Goal: Transaction & Acquisition: Obtain resource

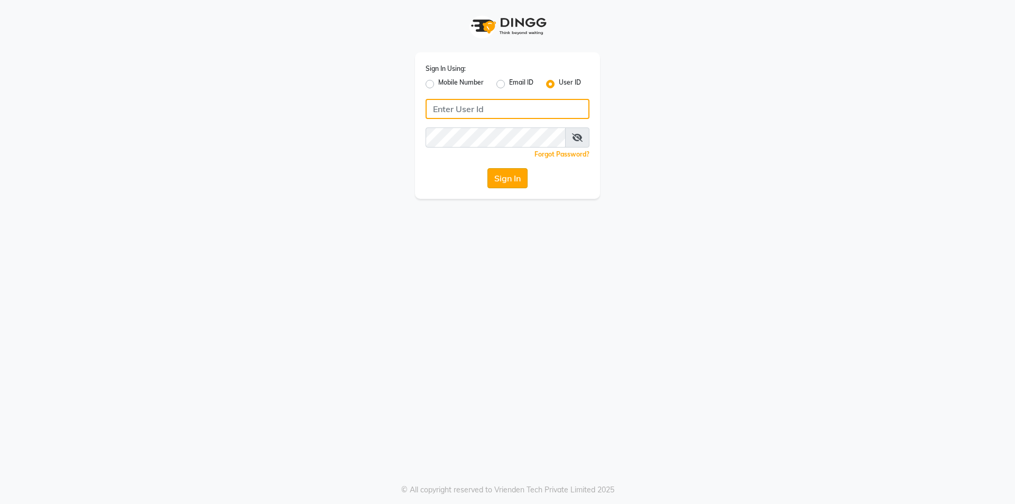
type input "shadesskin&hair"
click at [522, 182] on button "Sign In" at bounding box center [507, 178] width 40 height 20
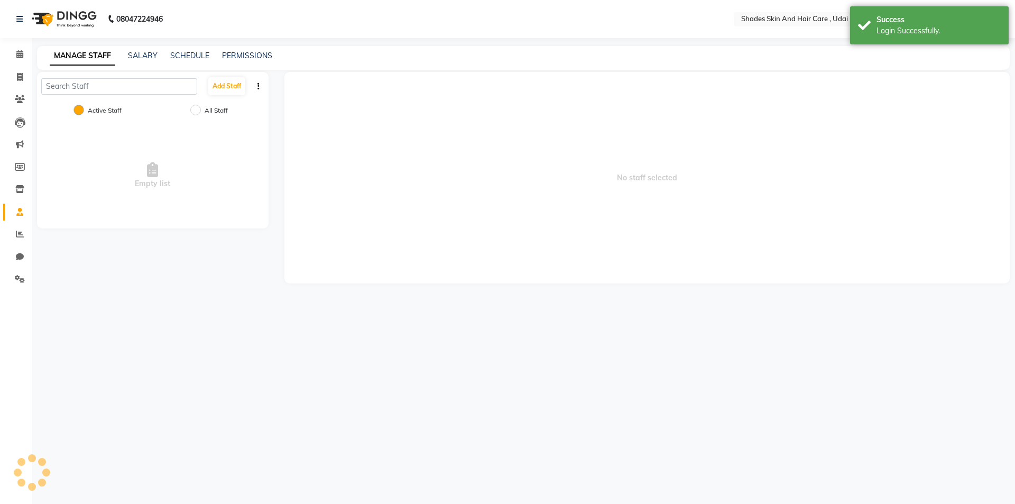
select select "en"
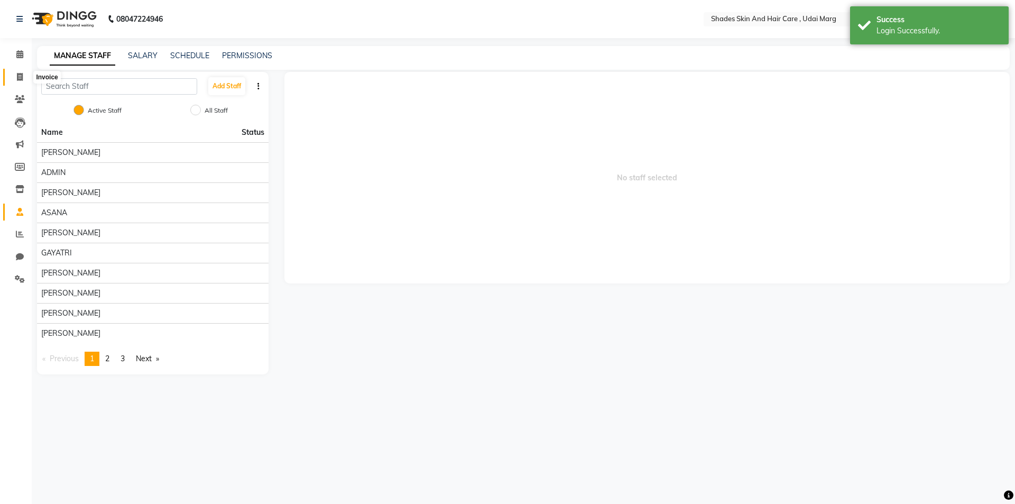
click at [14, 78] on span at bounding box center [20, 77] width 18 height 12
select select "service"
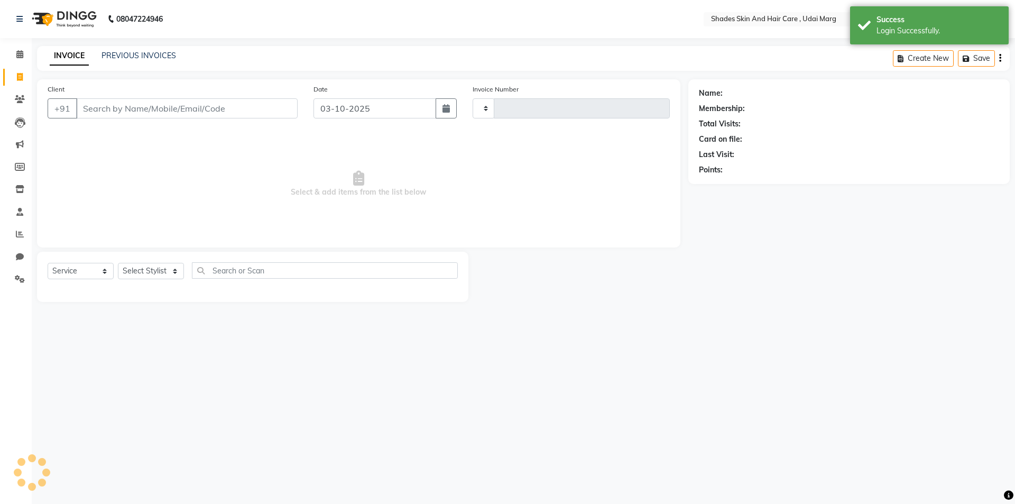
type input "4423"
select select "8022"
click at [20, 239] on span at bounding box center [20, 234] width 18 height 12
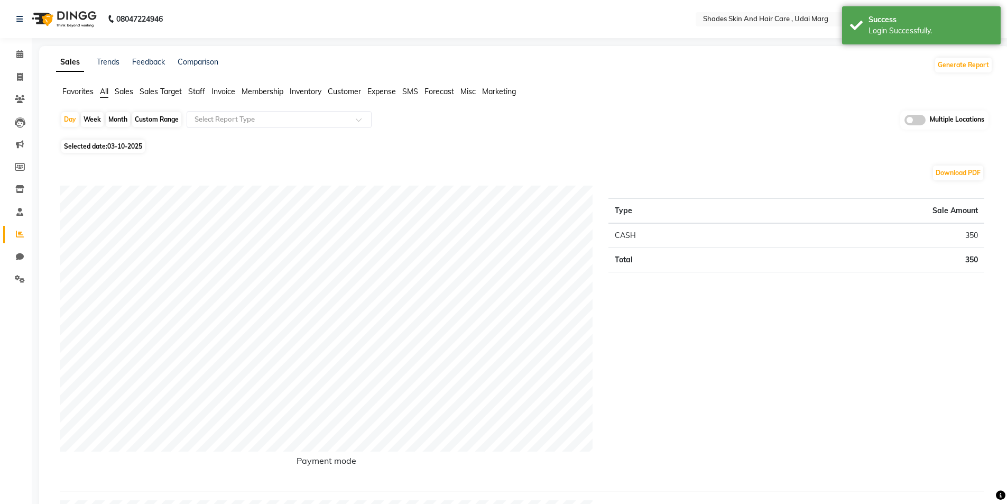
click at [220, 93] on span "Invoice" at bounding box center [223, 92] width 24 height 10
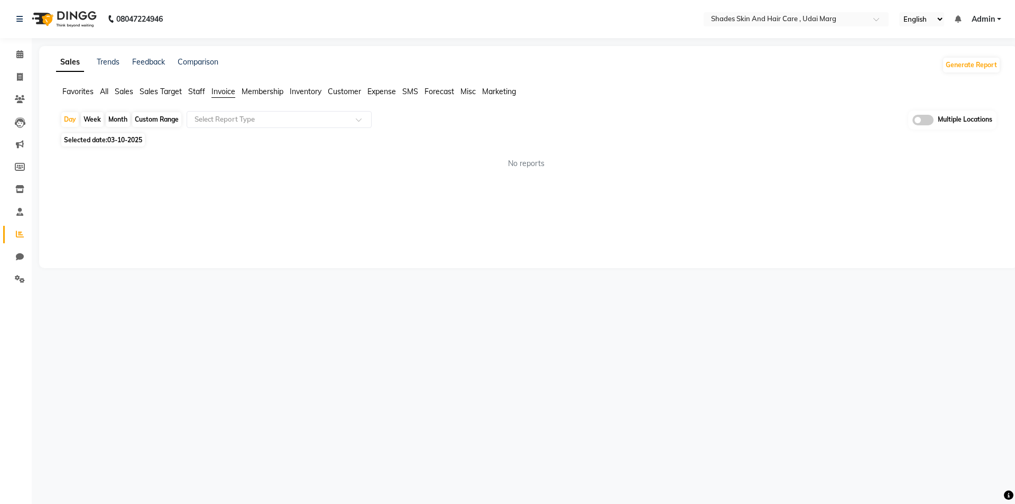
click at [120, 137] on span "03-10-2025" at bounding box center [124, 140] width 35 height 8
select select "10"
select select "2025"
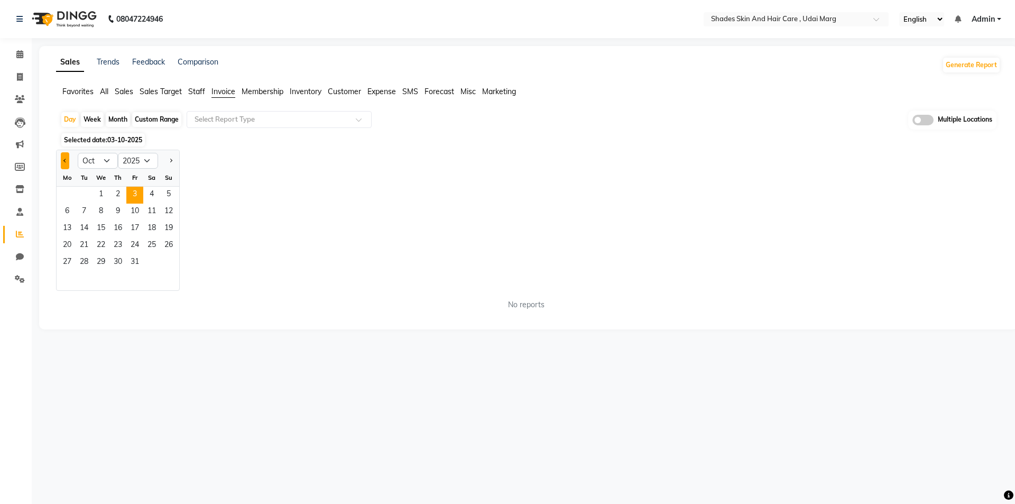
click at [67, 162] on button "Previous month" at bounding box center [65, 160] width 8 height 17
select select "9"
click at [81, 261] on span "30" at bounding box center [84, 262] width 17 height 17
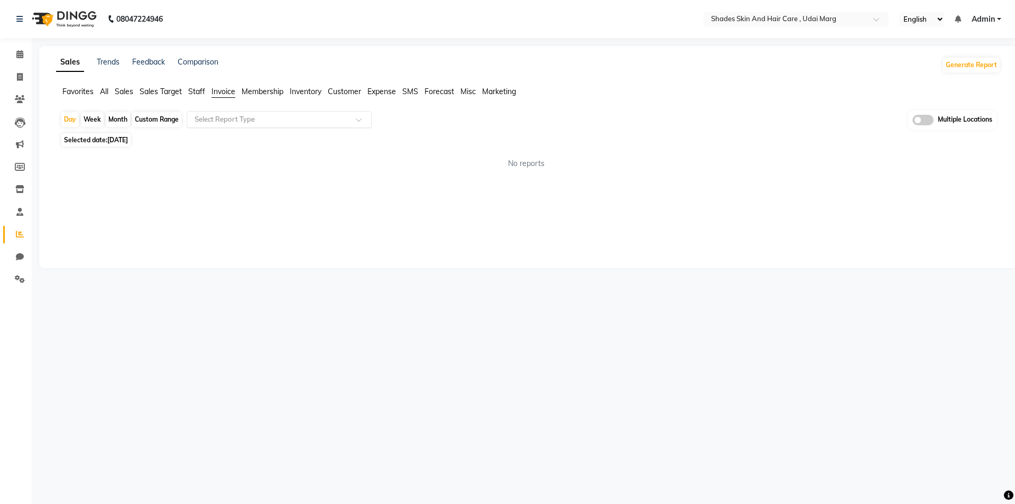
click at [203, 124] on input "text" at bounding box center [268, 119] width 152 height 11
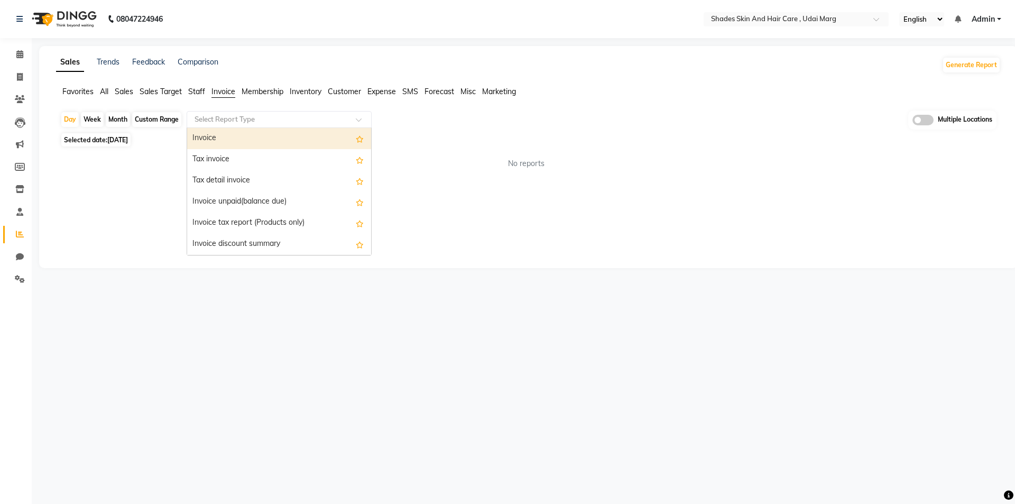
click at [222, 140] on div "Invoice" at bounding box center [279, 138] width 184 height 21
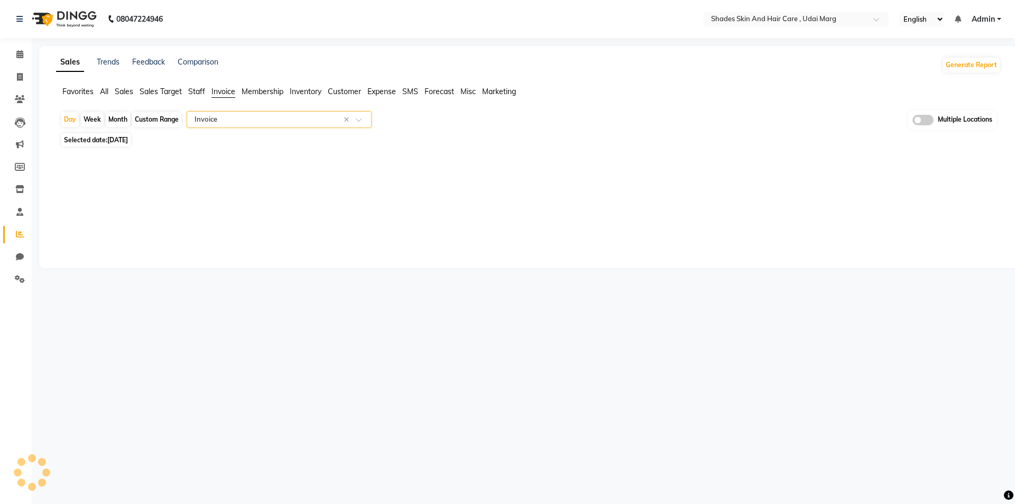
select select "full_report"
select select "csv"
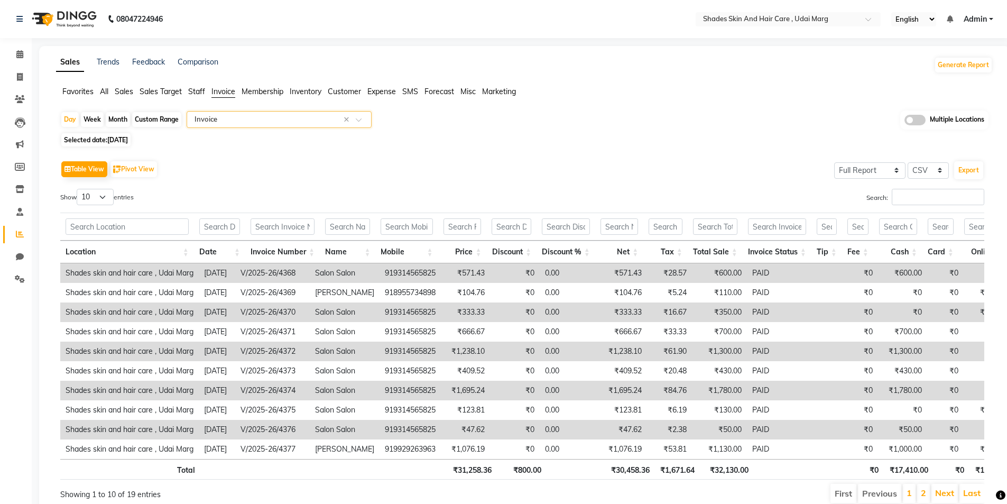
click at [169, 119] on div "Custom Range" at bounding box center [156, 119] width 49 height 15
select select "9"
select select "2025"
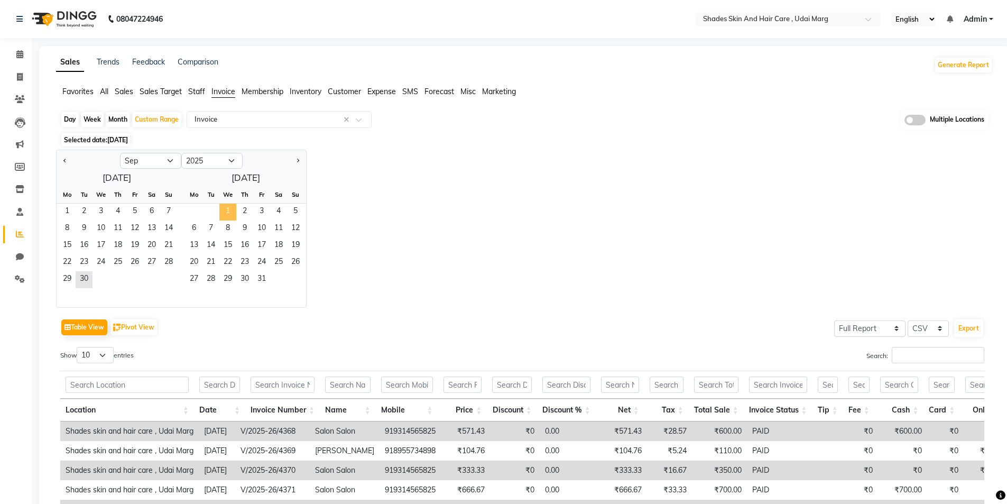
click at [224, 216] on span "1" at bounding box center [227, 211] width 17 height 17
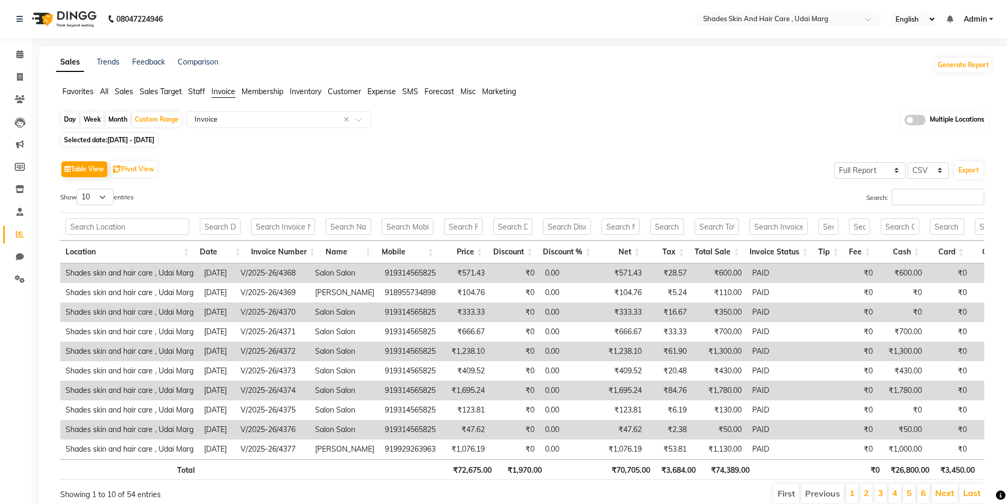
click at [245, 212] on div "Location Date Invoice Number Name Mobile Price Discount Discount % Net Tax Tota…" at bounding box center [522, 236] width 924 height 54
click at [154, 140] on span "[DATE] - [DATE]" at bounding box center [130, 140] width 47 height 8
select select "9"
select select "2025"
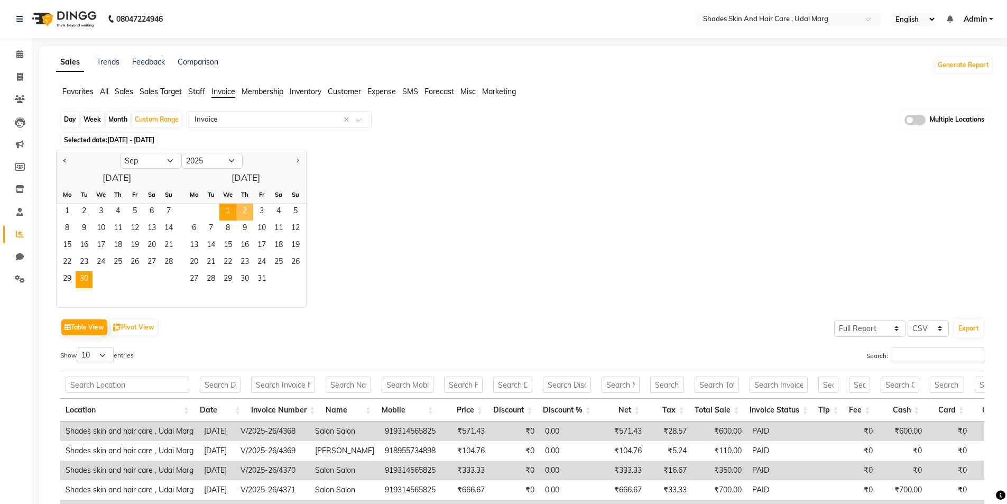
click at [245, 206] on span "2" at bounding box center [244, 211] width 17 height 17
click at [606, 217] on div "Jan Feb Mar Apr May Jun [DATE] Aug Sep Oct Nov [DATE] 2016 2017 2018 2019 2020 …" at bounding box center [524, 229] width 936 height 158
click at [67, 158] on button "Previous month" at bounding box center [65, 160] width 8 height 17
select select "9"
click at [88, 273] on span "30" at bounding box center [84, 279] width 17 height 17
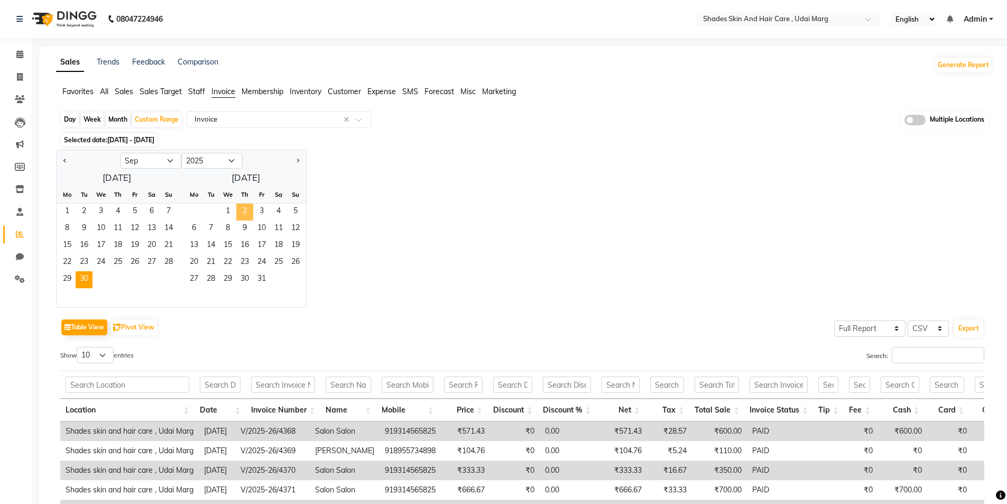
click at [245, 208] on span "2" at bounding box center [244, 211] width 17 height 17
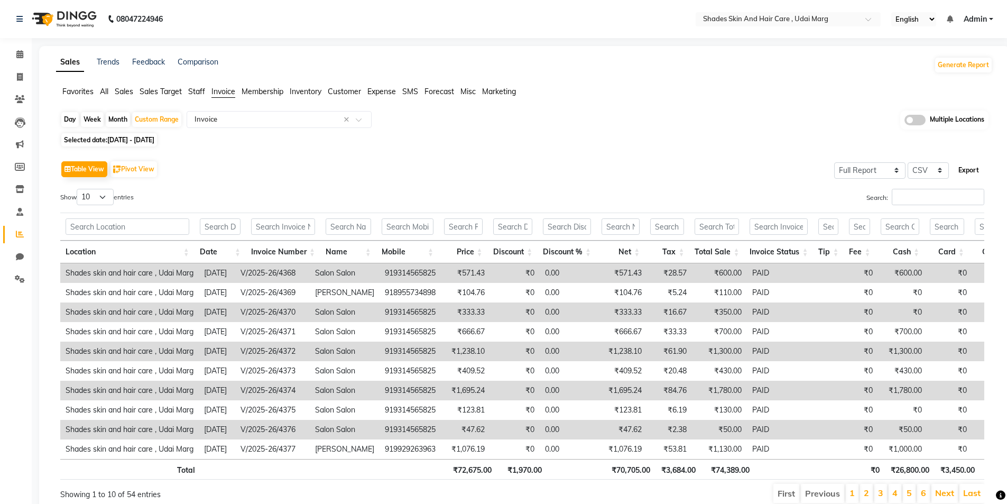
click at [966, 170] on button "Export" at bounding box center [968, 170] width 29 height 18
click at [65, 124] on div "Day" at bounding box center [69, 119] width 17 height 15
select select "9"
select select "2025"
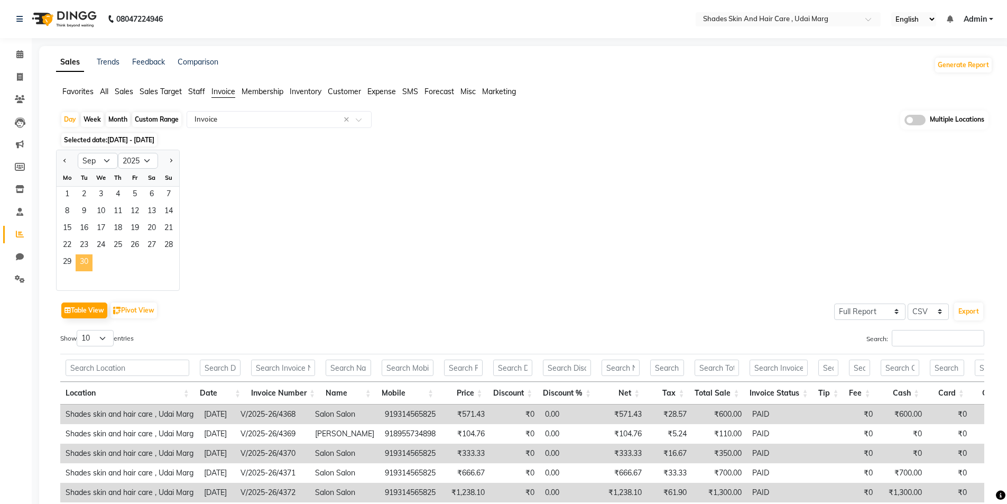
click at [86, 257] on span "30" at bounding box center [84, 262] width 17 height 17
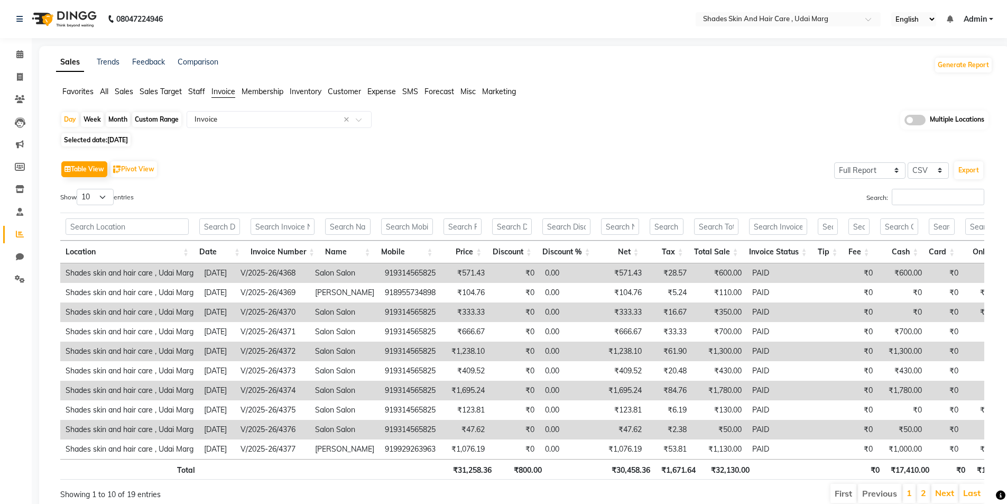
click at [128, 137] on span "[DATE]" at bounding box center [117, 140] width 21 height 8
select select "9"
select select "2025"
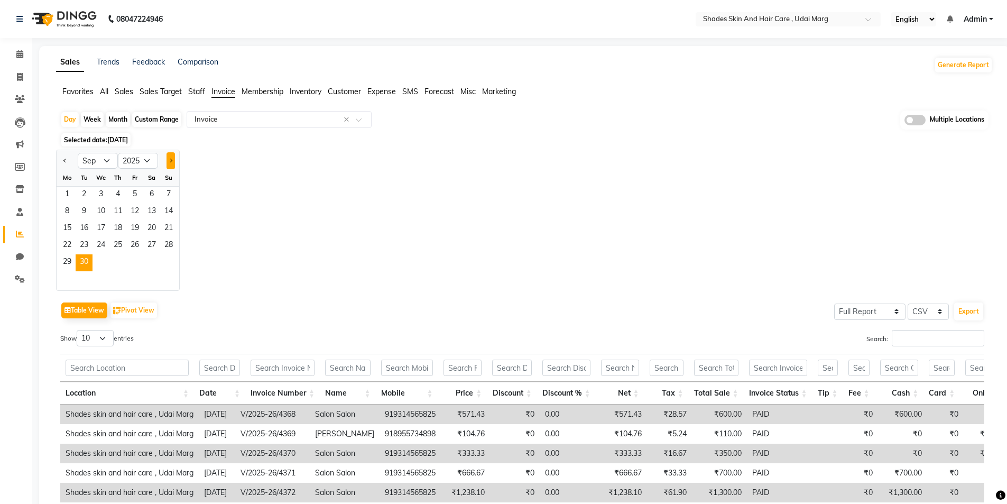
click at [174, 162] on button "Next month" at bounding box center [170, 160] width 8 height 17
select select "10"
click at [101, 191] on span "1" at bounding box center [100, 195] width 17 height 17
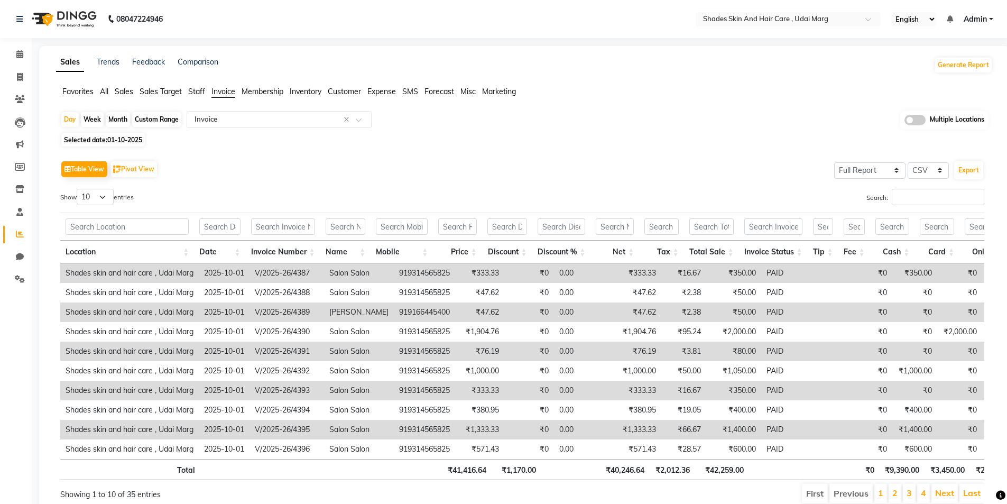
click at [134, 137] on span "01-10-2025" at bounding box center [124, 140] width 35 height 8
select select "10"
select select "2025"
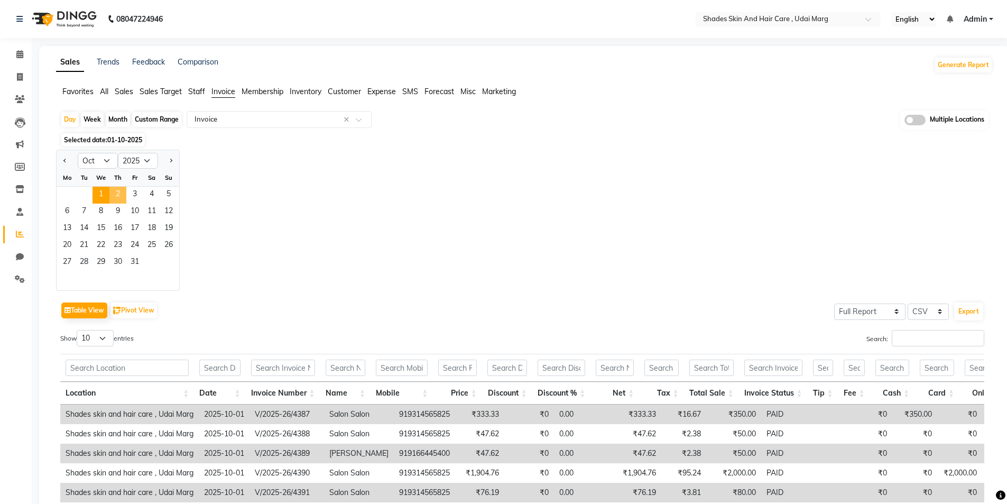
click at [118, 187] on span "2" at bounding box center [117, 195] width 17 height 17
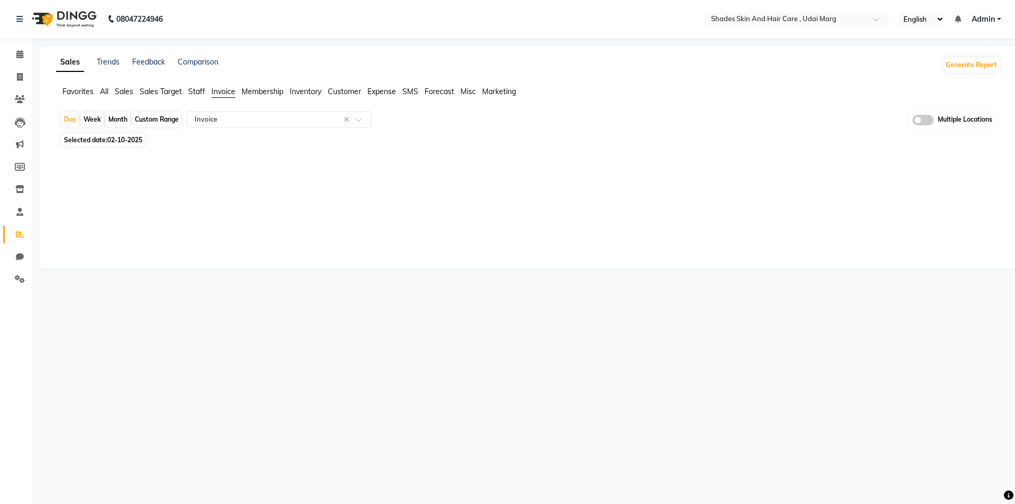
click at [126, 143] on span "02-10-2025" at bounding box center [124, 140] width 35 height 8
select select "10"
select select "2025"
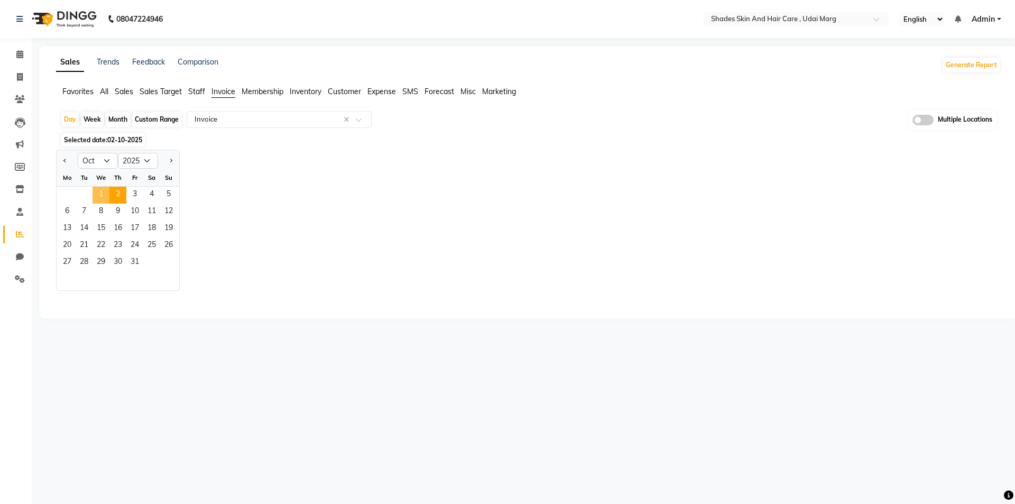
click at [108, 193] on span "1" at bounding box center [100, 195] width 17 height 17
select select "full_report"
select select "csv"
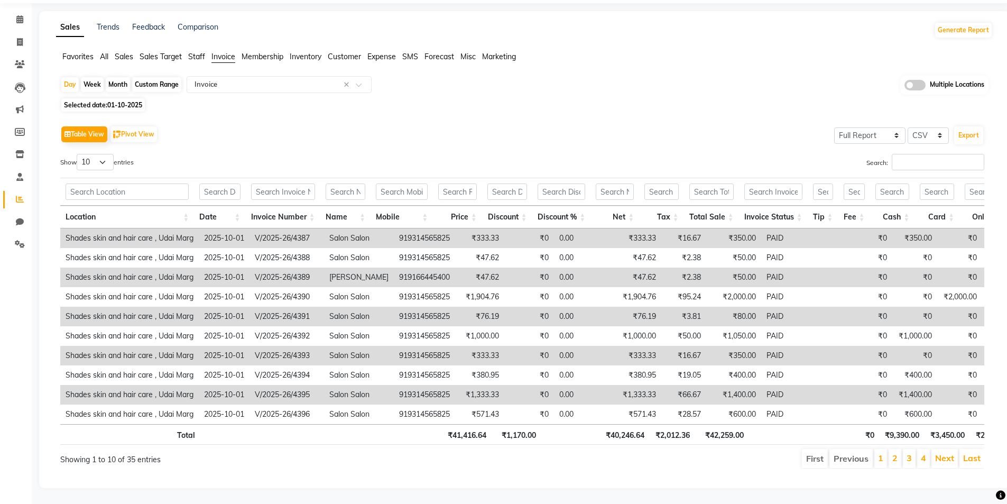
scroll to position [51, 0]
